Goal: Task Accomplishment & Management: Manage account settings

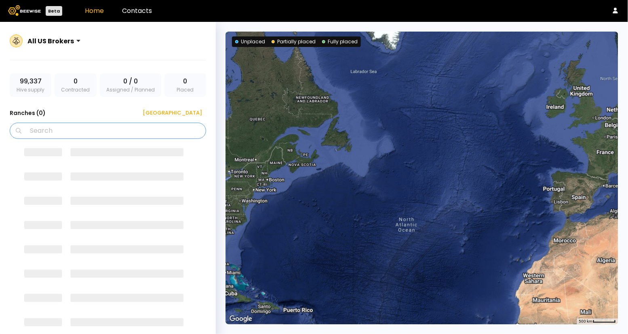
click at [133, 136] on input "Search" at bounding box center [110, 130] width 175 height 15
type input "*"
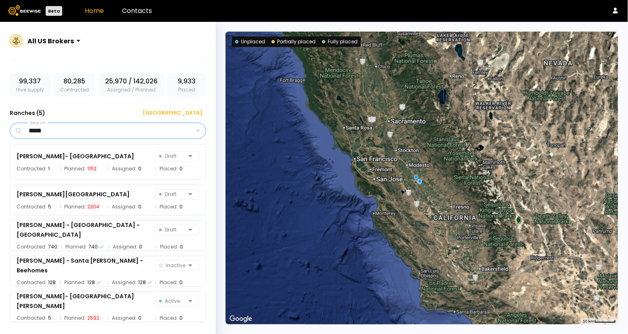
type input "*****"
click at [65, 164] on div "[PERSON_NAME]- Cottonwood Draft Contracted: 1 Planned: 1152 Assigned: 0 Placed:…" at bounding box center [108, 162] width 196 height 36
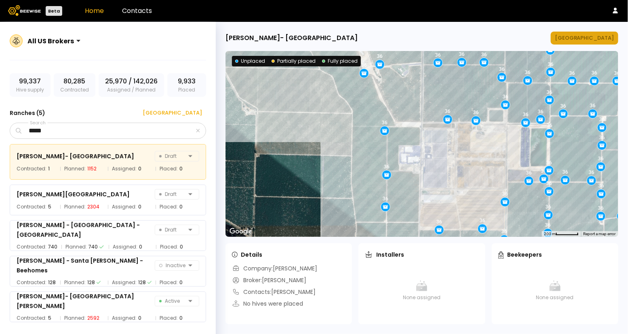
click at [583, 34] on div "[GEOGRAPHIC_DATA]" at bounding box center [584, 38] width 59 height 8
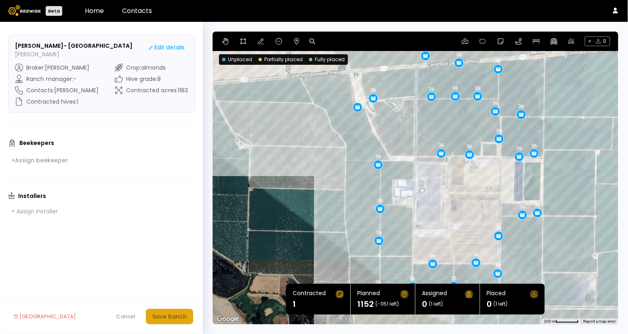
click at [173, 313] on div "Save Ranch" at bounding box center [169, 316] width 34 height 9
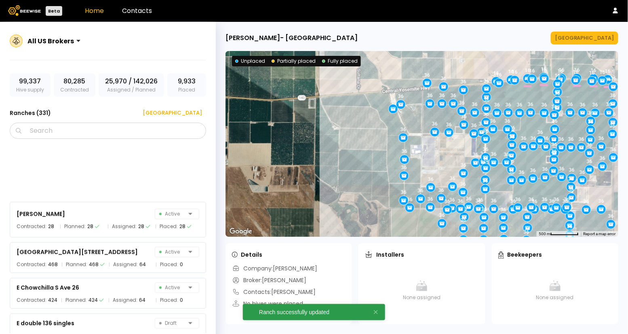
scroll to position [3516, 0]
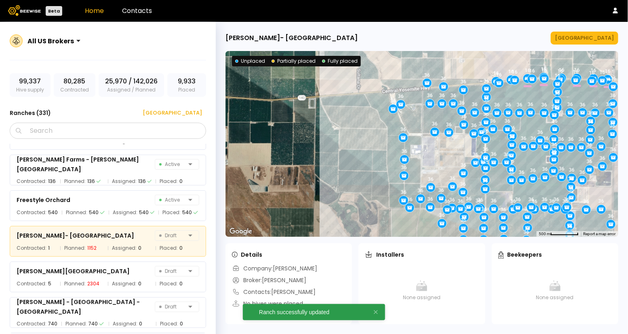
click at [527, 158] on div "36 36 36 36 36 36 36 36 36 36 36 36 36 36 36 36 36 36 36 36 36 36 36 36 36 36 3…" at bounding box center [422, 144] width 393 height 186
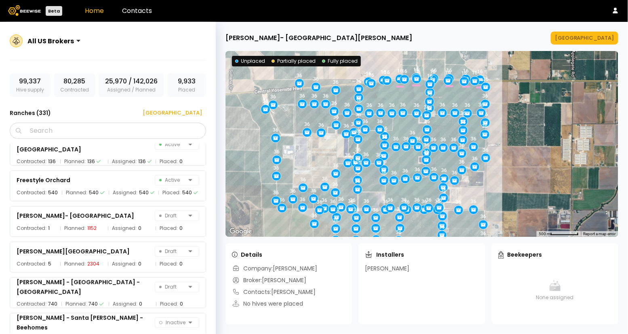
scroll to position [3483, 0]
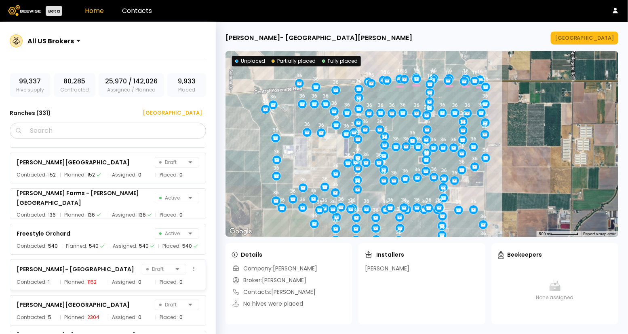
click at [94, 269] on div "[PERSON_NAME]- Cottonwood Draft" at bounding box center [108, 268] width 183 height 11
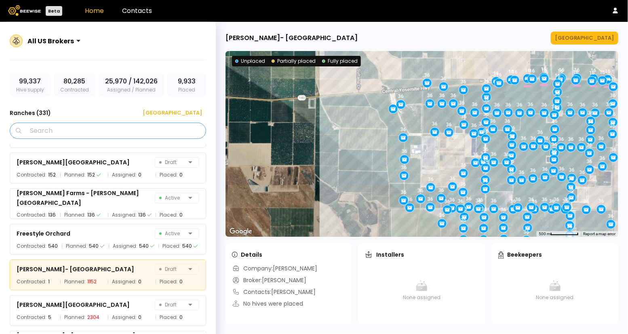
click at [83, 133] on input "Search" at bounding box center [110, 130] width 175 height 15
type input "*****"
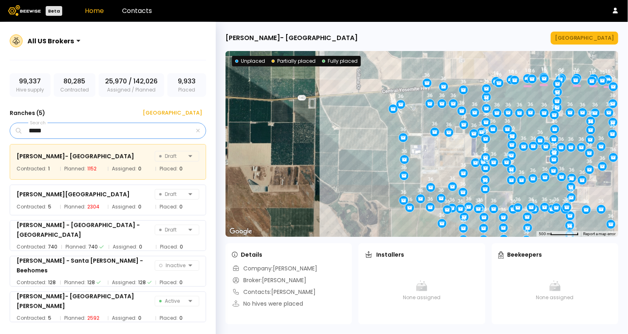
scroll to position [0, 0]
click at [127, 186] on div "[PERSON_NAME] Ranch Draft Contracted: 5 Planned: 2304 Assigned: 0 Placed: 0" at bounding box center [108, 199] width 196 height 31
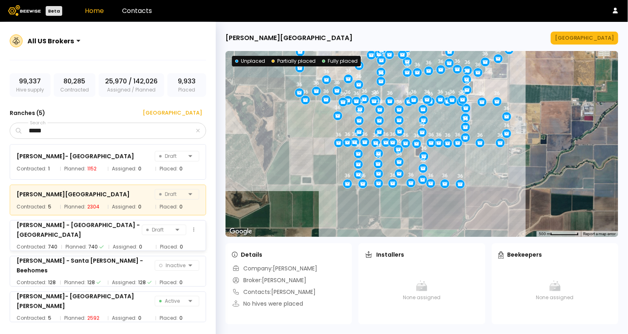
click at [110, 224] on div "[PERSON_NAME] - [GEOGRAPHIC_DATA] - Merced Draft" at bounding box center [108, 229] width 183 height 19
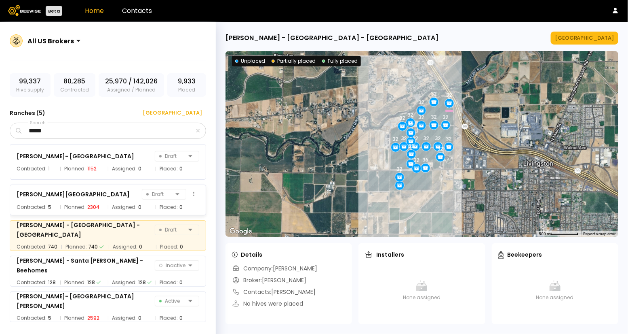
click at [101, 191] on div "[PERSON_NAME] Ranch Draft" at bounding box center [108, 193] width 183 height 11
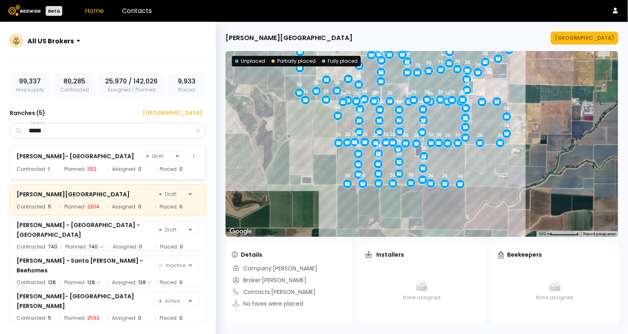
click at [99, 155] on div "[PERSON_NAME]- Cottonwood Draft" at bounding box center [108, 155] width 183 height 11
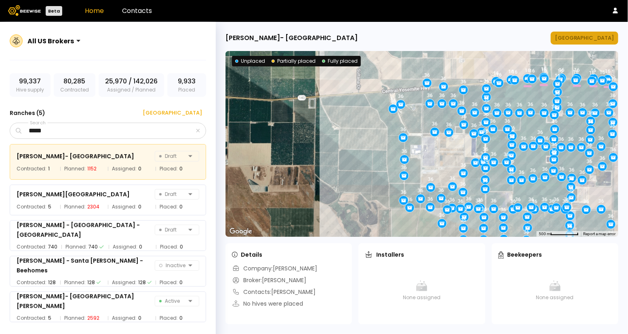
click at [601, 32] on button "[GEOGRAPHIC_DATA]" at bounding box center [585, 38] width 68 height 13
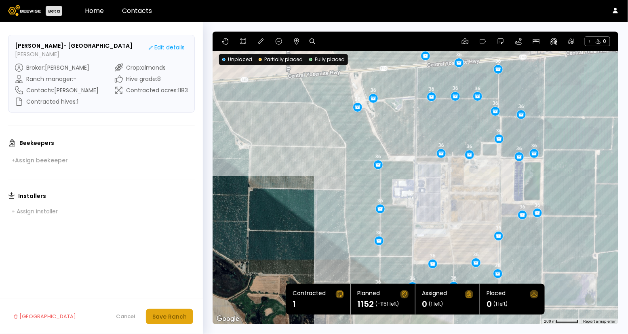
click at [161, 312] on div "Save Ranch" at bounding box center [169, 316] width 34 height 9
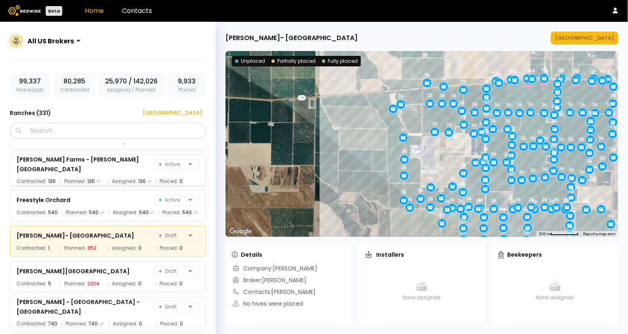
scroll to position [3516, 0]
click at [103, 271] on div "[PERSON_NAME] Ranch Draft" at bounding box center [108, 270] width 183 height 11
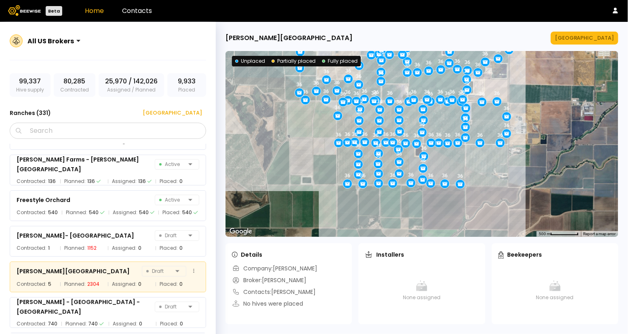
click at [127, 271] on div "[PERSON_NAME] Ranch Draft" at bounding box center [108, 270] width 183 height 11
click at [486, 163] on div "36 36 36 36 36 36 36 36 36 36 36 36 36 36 36 36 36 36 36 36 36 36 36 36 36 36 3…" at bounding box center [422, 144] width 393 height 186
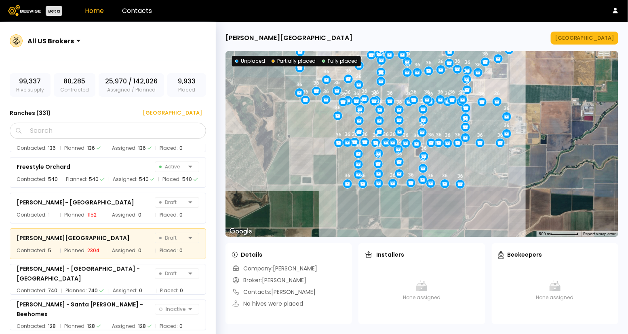
scroll to position [3552, 0]
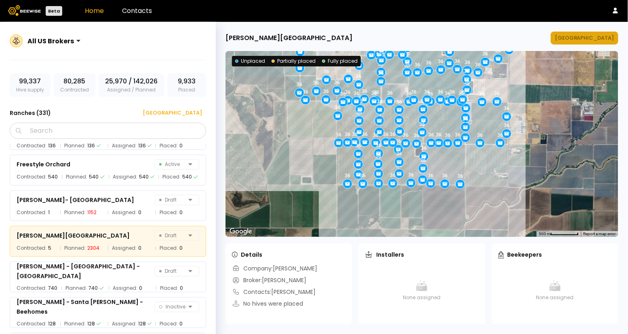
click at [594, 36] on div "[GEOGRAPHIC_DATA]" at bounding box center [584, 38] width 59 height 8
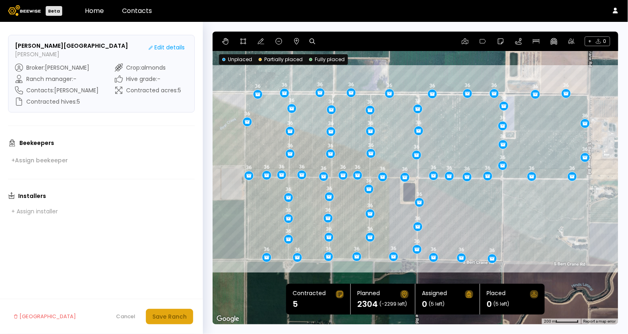
click at [165, 315] on div "Save Ranch" at bounding box center [169, 316] width 34 height 9
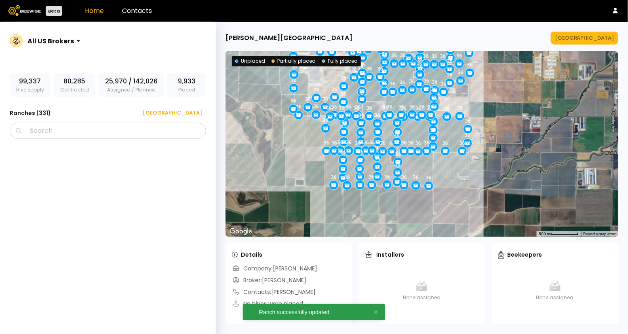
click at [391, 103] on div "36 36 36 36 36 36 36 36 36 36 36 36 36 36 36 36 36 36 36 36 36 36 36 36 36 36 3…" at bounding box center [422, 144] width 393 height 186
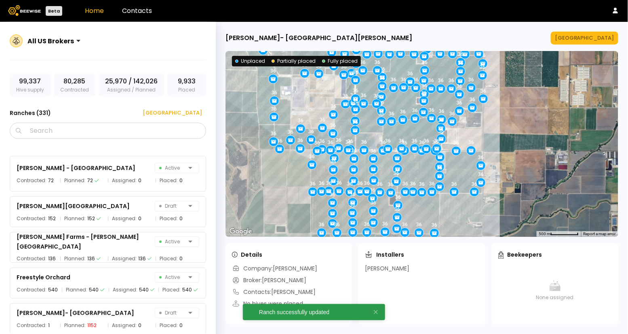
scroll to position [3658, 0]
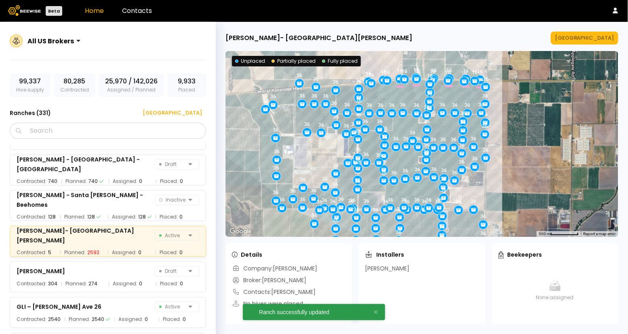
click at [407, 117] on div "36 36 36 36 36 36 36 36 36 36 36 36 36 36 36 36 36 36 36 36 36 36 36 36 36 36 3…" at bounding box center [422, 144] width 393 height 186
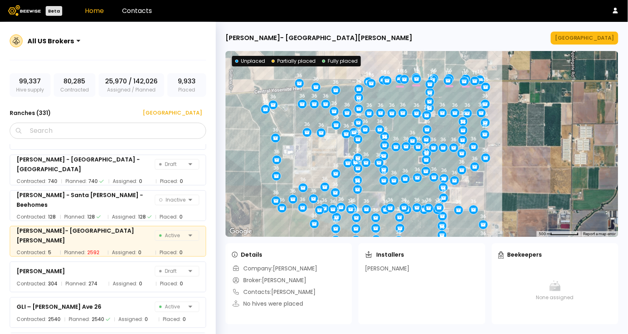
click at [397, 125] on div "36 36 36 36 36 36 36 36 36 36 36 36 36 36 36 36 36 36 36 36 36 36 36 36 36 36 3…" at bounding box center [422, 144] width 393 height 186
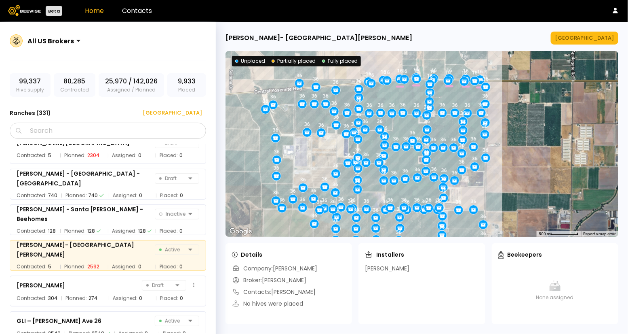
scroll to position [3643, 0]
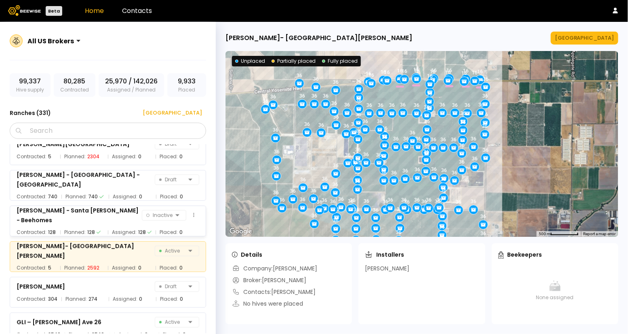
click at [103, 213] on div "[PERSON_NAME] - Santa [PERSON_NAME] - Beehomes" at bounding box center [79, 214] width 125 height 19
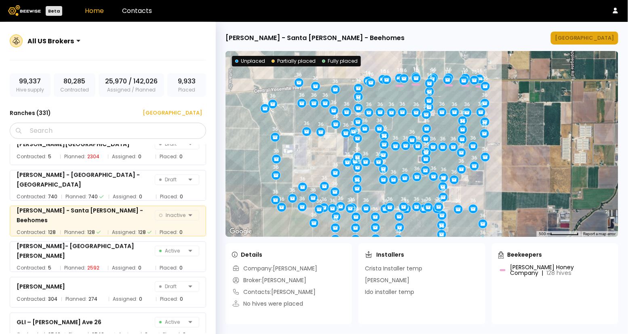
click at [579, 38] on div "[GEOGRAPHIC_DATA]" at bounding box center [584, 38] width 59 height 8
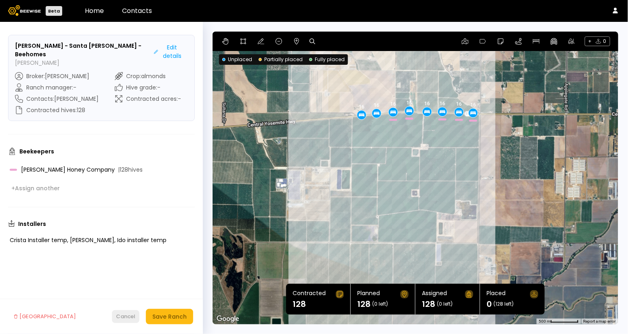
click at [130, 311] on button "Cancel" at bounding box center [125, 316] width 27 height 13
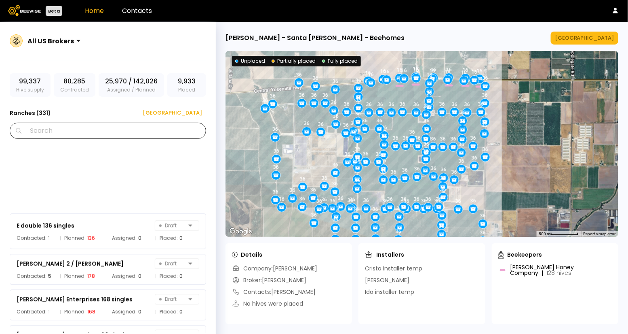
scroll to position [3623, 0]
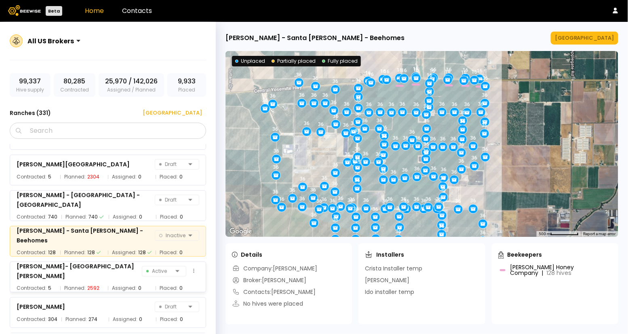
click at [91, 274] on div "[PERSON_NAME]- [GEOGRAPHIC_DATA][PERSON_NAME] Active" at bounding box center [108, 270] width 183 height 19
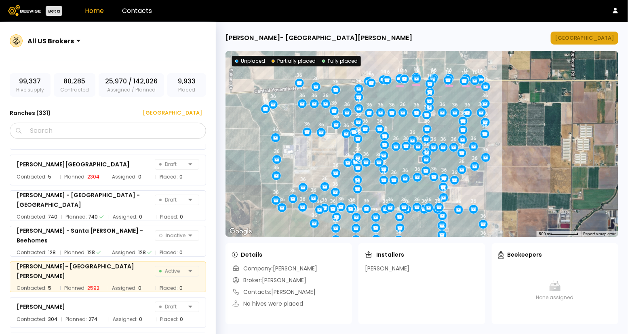
click at [584, 39] on div "[GEOGRAPHIC_DATA]" at bounding box center [584, 38] width 59 height 8
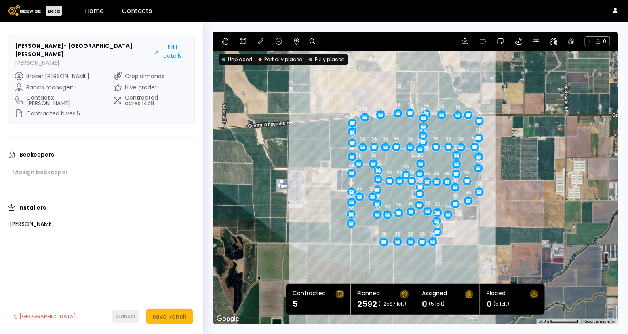
click at [128, 313] on div "Cancel" at bounding box center [125, 316] width 19 height 8
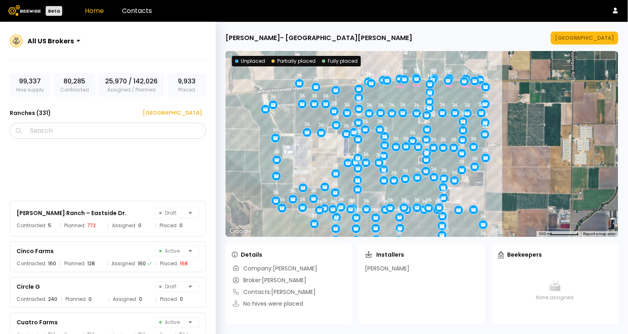
scroll to position [3658, 0]
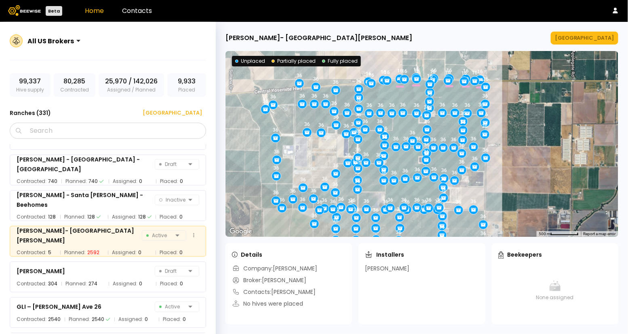
click at [124, 226] on div "[PERSON_NAME]- [GEOGRAPHIC_DATA][PERSON_NAME] Active Contracted: 5 Planned: 259…" at bounding box center [108, 241] width 196 height 31
click at [193, 235] on icon at bounding box center [193, 235] width 1 height 4
click at [590, 33] on button "[GEOGRAPHIC_DATA]" at bounding box center [585, 38] width 68 height 13
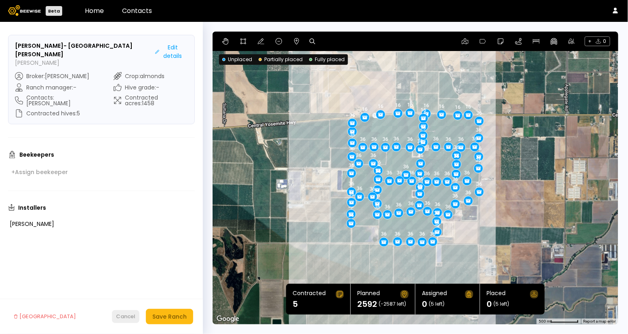
click at [119, 314] on div "Cancel" at bounding box center [125, 316] width 19 height 8
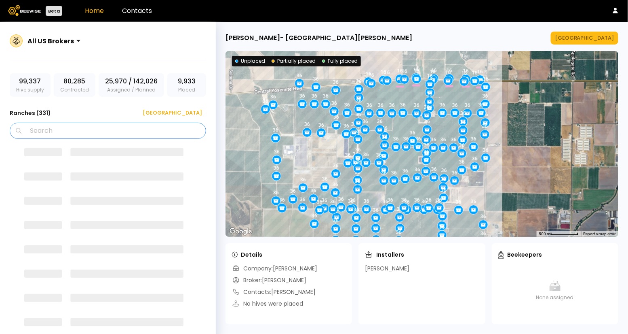
click at [124, 132] on input "Search" at bounding box center [110, 130] width 175 height 15
type input "*"
type input "*****"
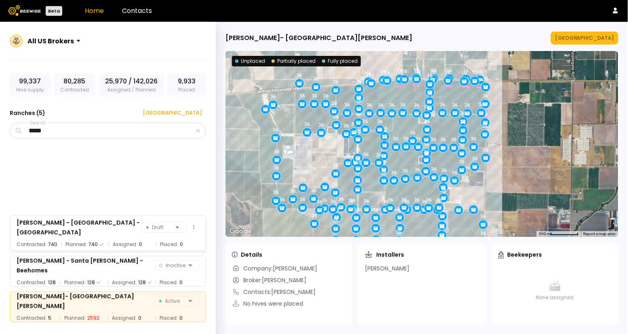
click at [128, 234] on div "[PERSON_NAME] - Main Ranch - Merced Draft Contracted: 740 Planned: 740 Assigned…" at bounding box center [108, 233] width 196 height 36
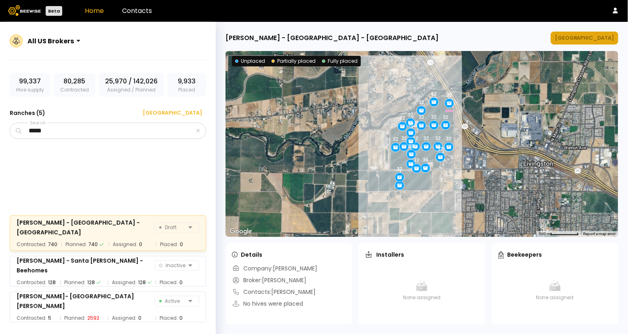
click at [597, 34] on div "[GEOGRAPHIC_DATA]" at bounding box center [584, 38] width 59 height 8
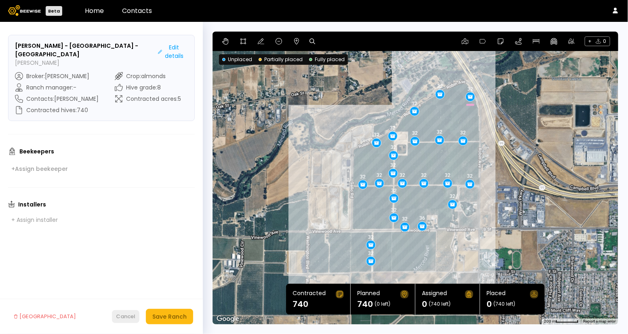
click at [127, 318] on div "Cancel" at bounding box center [125, 316] width 19 height 8
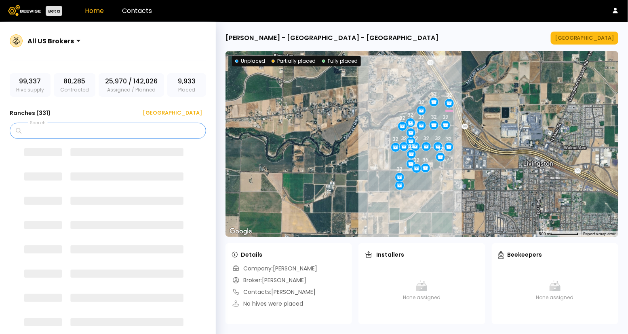
click at [125, 132] on input "Search" at bounding box center [110, 130] width 175 height 15
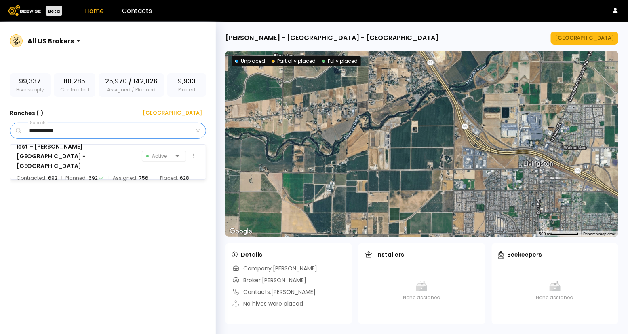
type input "**********"
click at [69, 174] on span "Planned:" at bounding box center [75, 178] width 21 height 8
